Goal: Check status

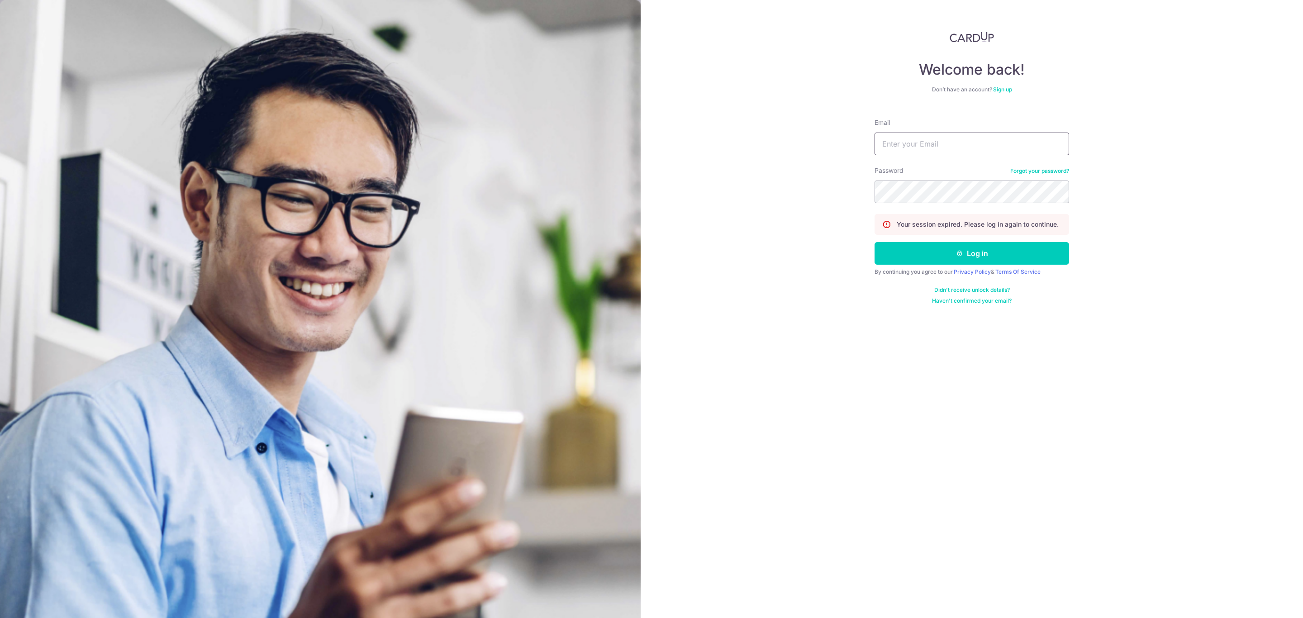
drag, startPoint x: 979, startPoint y: 141, endPoint x: 983, endPoint y: 151, distance: 10.5
click at [979, 141] on input "Email" at bounding box center [971, 144] width 195 height 23
type input "[PERSON_NAME][EMAIL_ADDRESS][PERSON_NAME][DOMAIN_NAME]"
click at [916, 256] on button "Log in" at bounding box center [971, 253] width 195 height 23
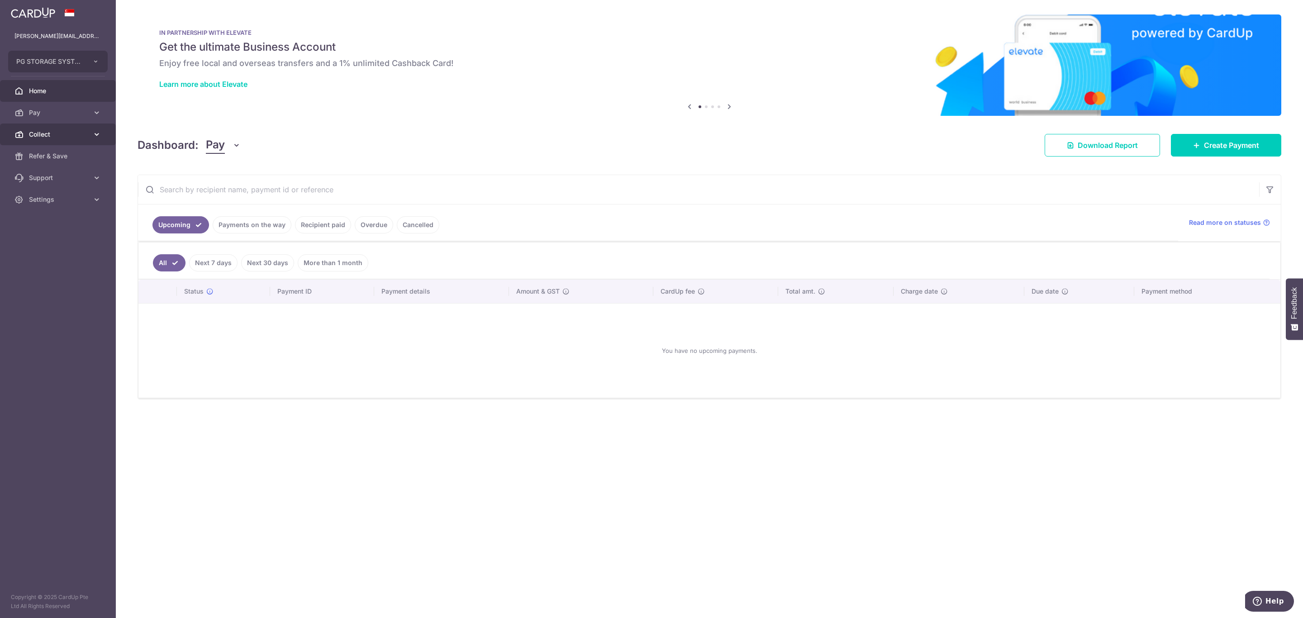
click at [48, 137] on span "Collect" at bounding box center [59, 134] width 60 height 9
click at [50, 160] on span "Dashboard" at bounding box center [59, 156] width 60 height 9
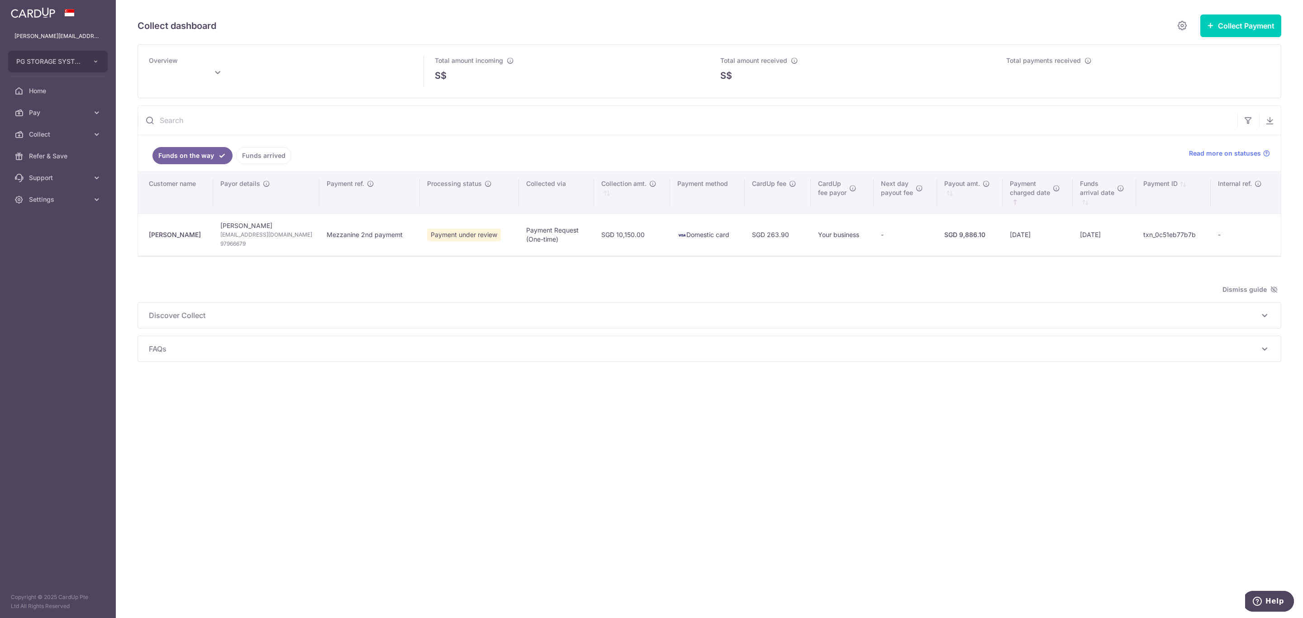
click at [433, 237] on span "Payment under review" at bounding box center [464, 234] width 74 height 13
type input "[DATE]"
click at [485, 186] on icon "\a \a Processing status\a \a \a" at bounding box center [488, 183] width 7 height 7
click at [1200, 243] on td "txn_0c51eb77b7b" at bounding box center [1173, 235] width 75 height 42
click at [217, 235] on td "[PERSON_NAME] [PERSON_NAME][EMAIL_ADDRESS][DOMAIN_NAME] 97966679" at bounding box center [266, 235] width 106 height 42
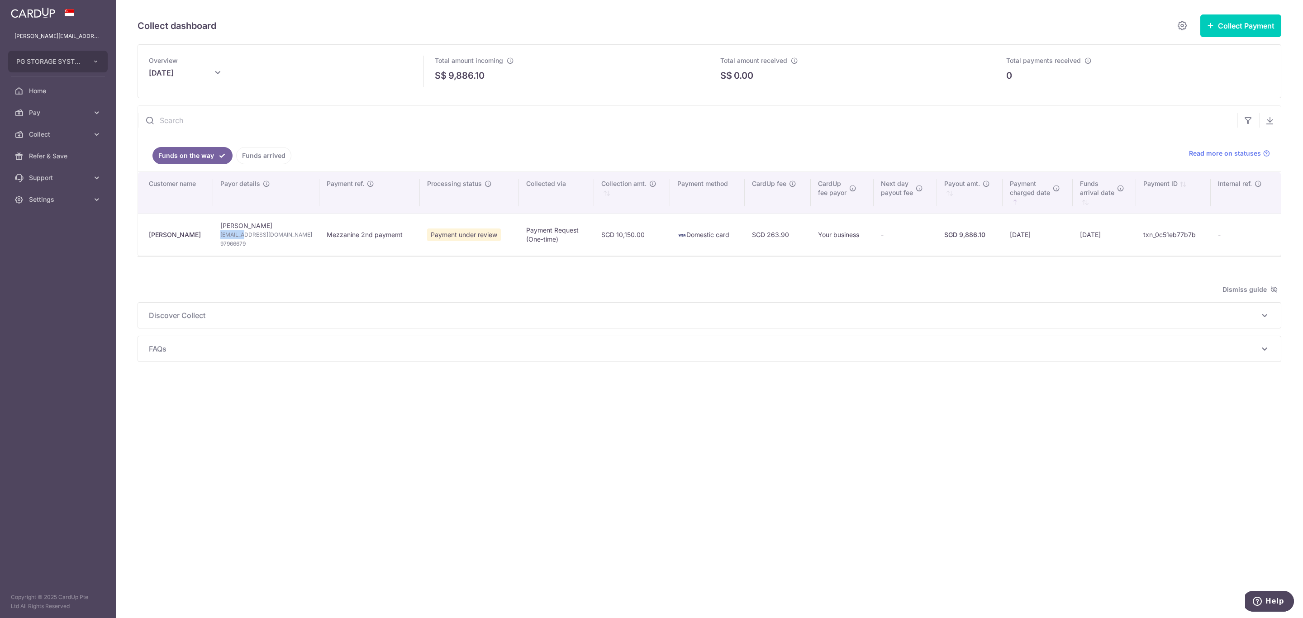
click at [217, 235] on td "[PERSON_NAME] [PERSON_NAME][EMAIL_ADDRESS][DOMAIN_NAME] 97966679" at bounding box center [266, 235] width 106 height 42
